Goal: Navigation & Orientation: Find specific page/section

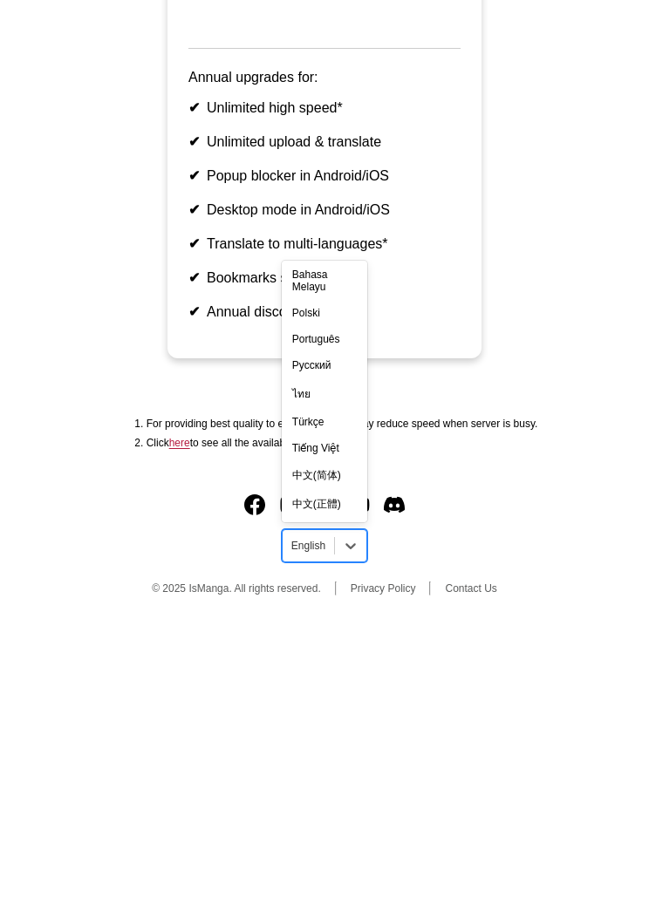
scroll to position [289, 0]
click at [330, 787] on div "中文(正體)" at bounding box center [324, 801] width 85 height 29
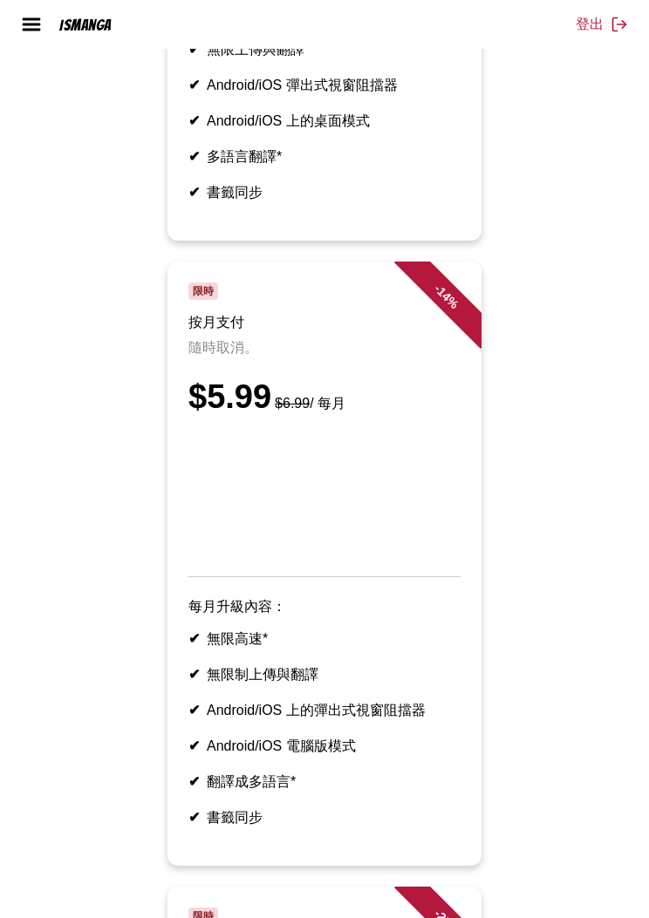
scroll to position [604, 0]
click at [38, 22] on img at bounding box center [31, 24] width 21 height 21
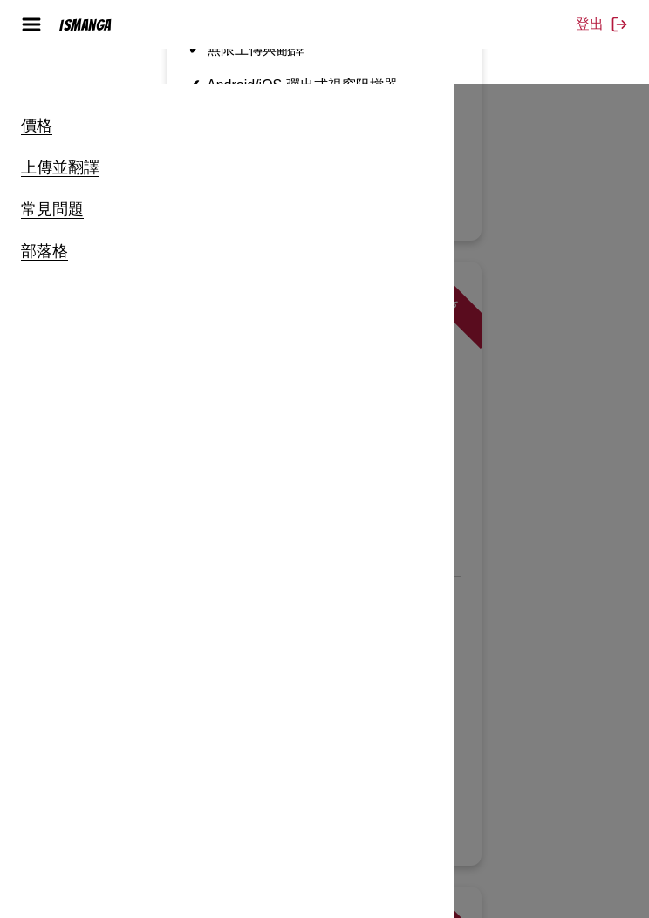
click at [67, 161] on link "上傳並翻譯" at bounding box center [60, 167] width 78 height 19
